Goal: Transaction & Acquisition: Purchase product/service

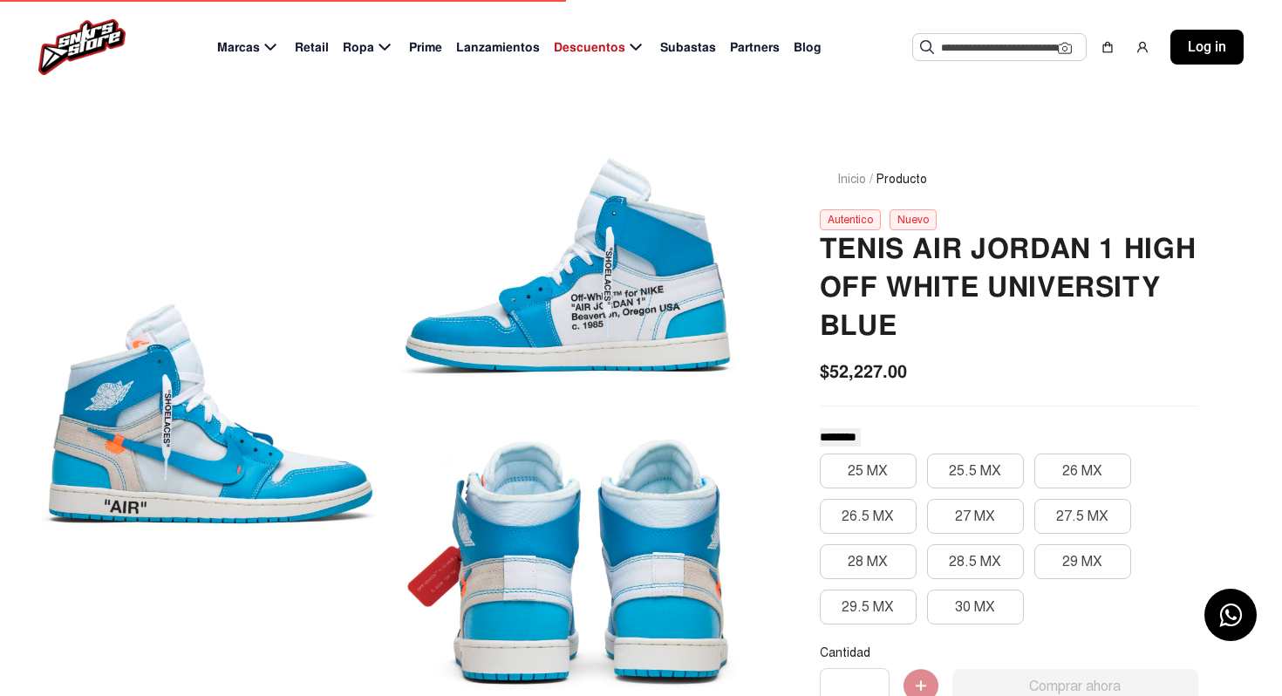
scroll to position [39, 0]
